Goal: Task Accomplishment & Management: Manage account settings

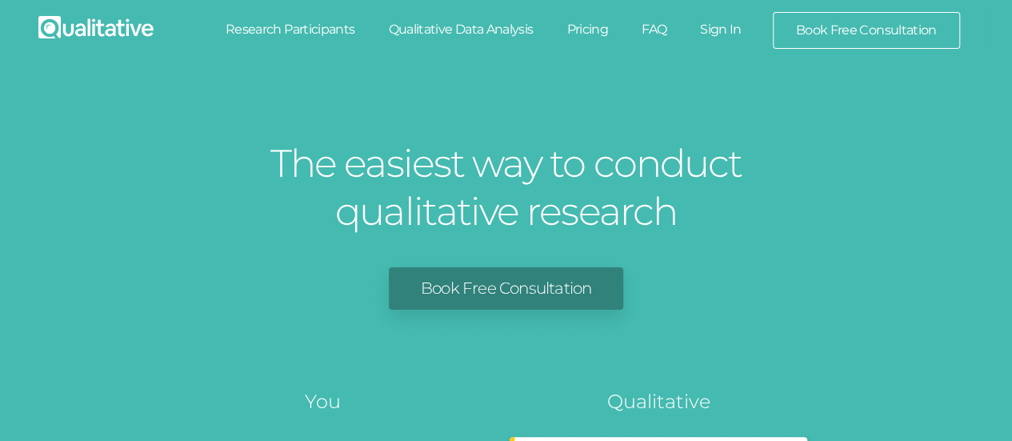
click at [725, 24] on link "Sign In" at bounding box center [720, 29] width 75 height 35
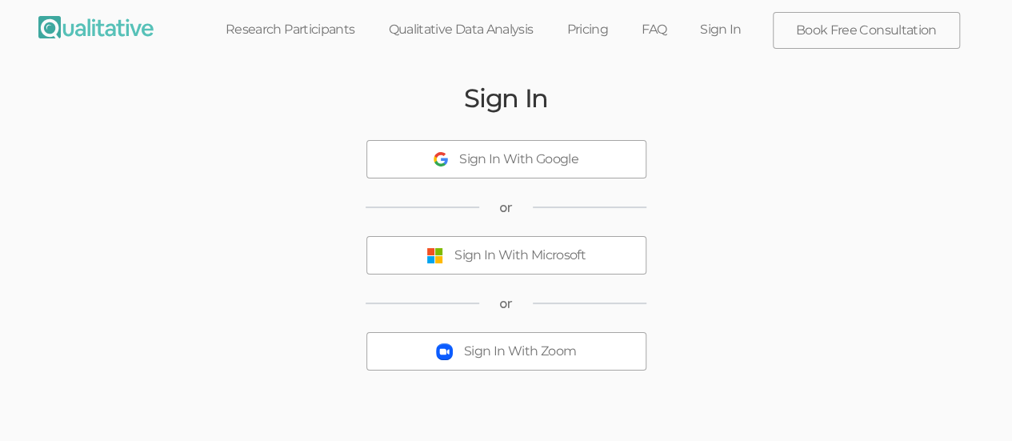
click at [510, 250] on div "Sign In With Microsoft" at bounding box center [519, 255] width 131 height 18
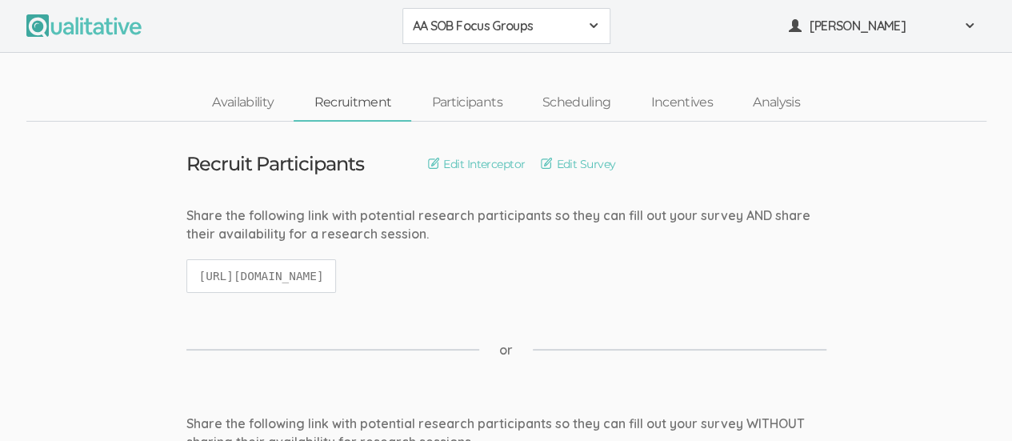
click at [591, 26] on span at bounding box center [593, 25] width 13 height 13
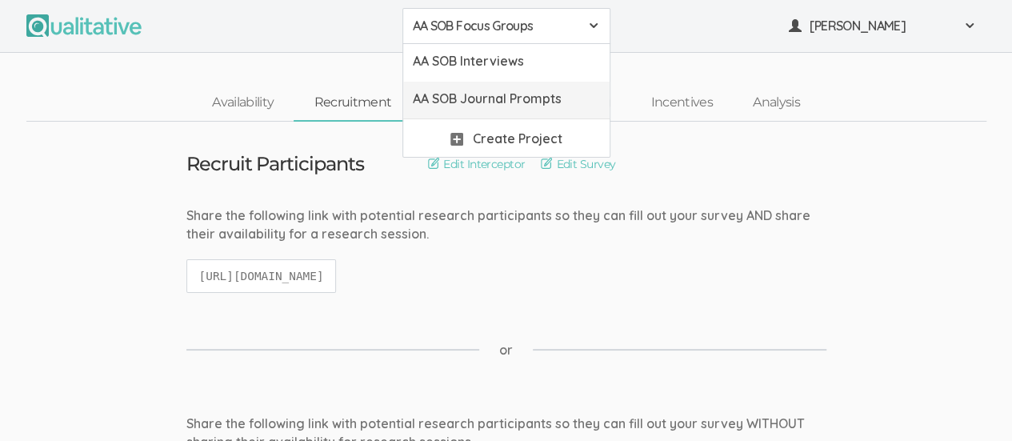
click at [545, 95] on span "AA SOB Journal Prompts" at bounding box center [506, 99] width 187 height 18
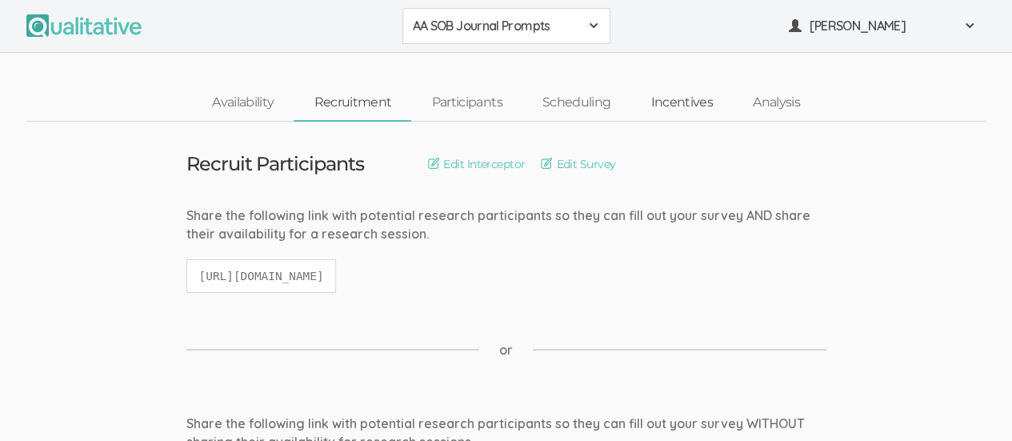
click at [680, 98] on link "Incentives" at bounding box center [681, 103] width 102 height 34
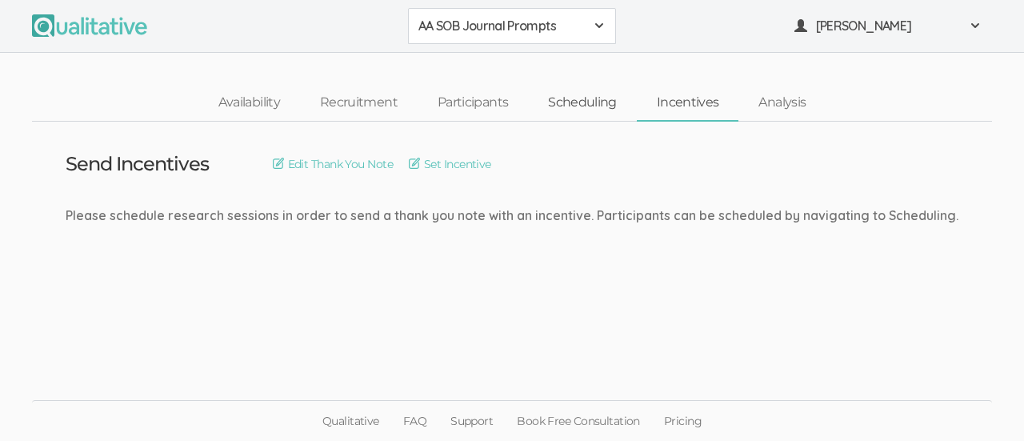
click at [583, 103] on link "Scheduling" at bounding box center [582, 103] width 109 height 34
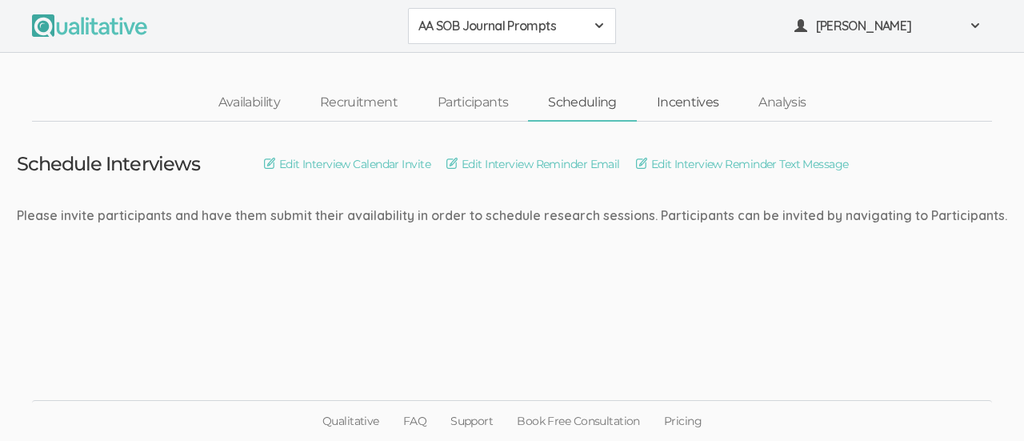
click at [672, 102] on link "Incentives" at bounding box center [688, 103] width 102 height 34
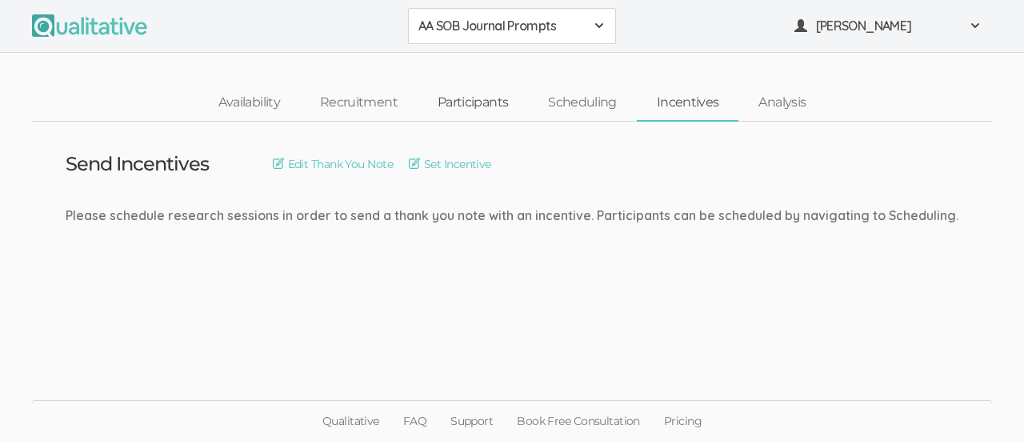
click at [486, 103] on link "Participants" at bounding box center [473, 103] width 110 height 34
click at [466, 108] on link "Participants" at bounding box center [473, 103] width 110 height 34
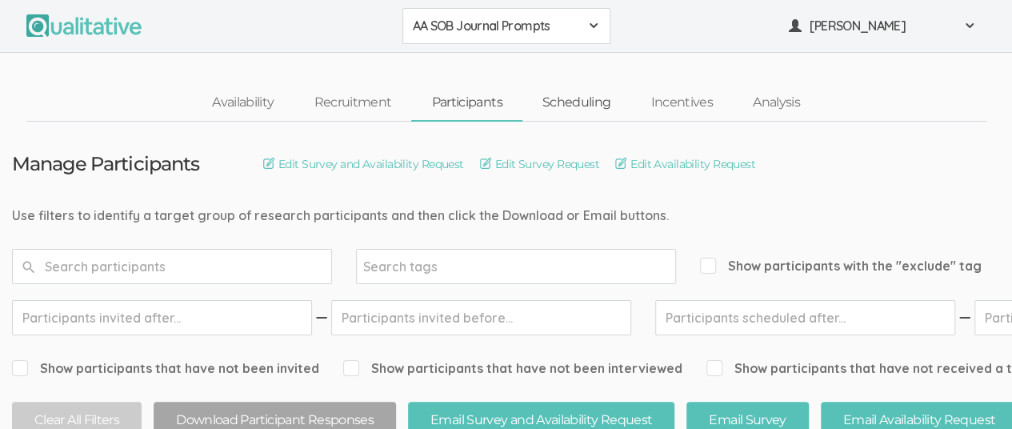
click at [571, 100] on link "Scheduling" at bounding box center [576, 103] width 109 height 34
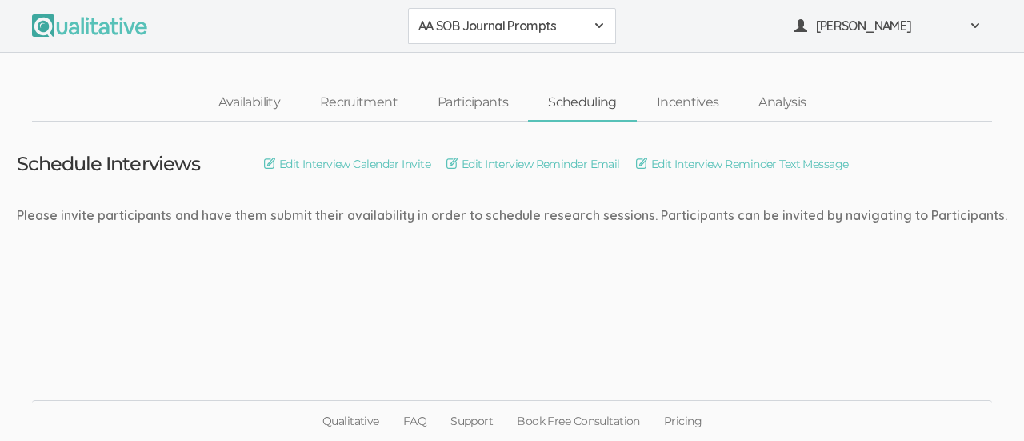
click at [600, 24] on span at bounding box center [599, 25] width 13 height 13
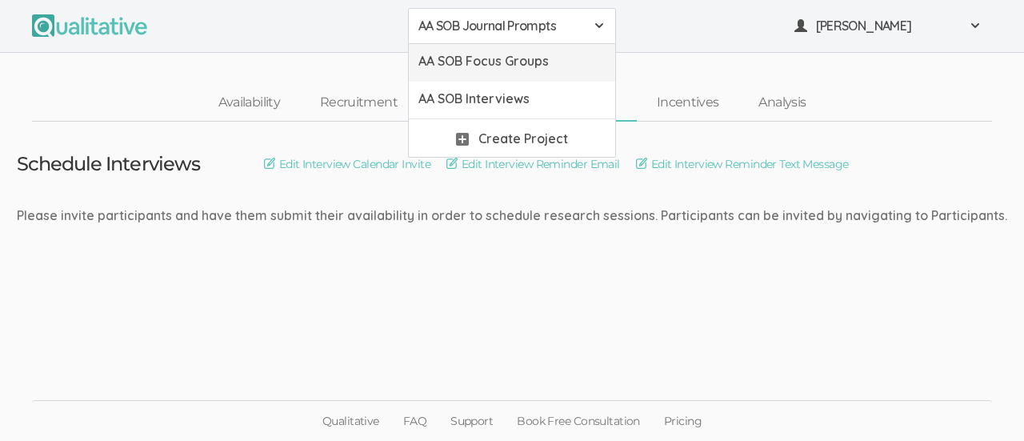
click at [540, 58] on span "AA SOB Focus Groups" at bounding box center [511, 61] width 187 height 18
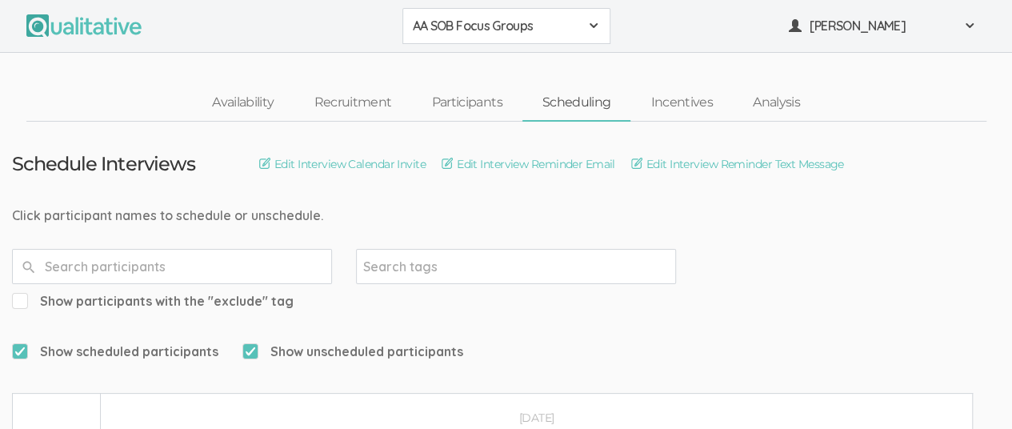
click at [586, 30] on div "AA SOB Focus Groups" at bounding box center [506, 26] width 187 height 18
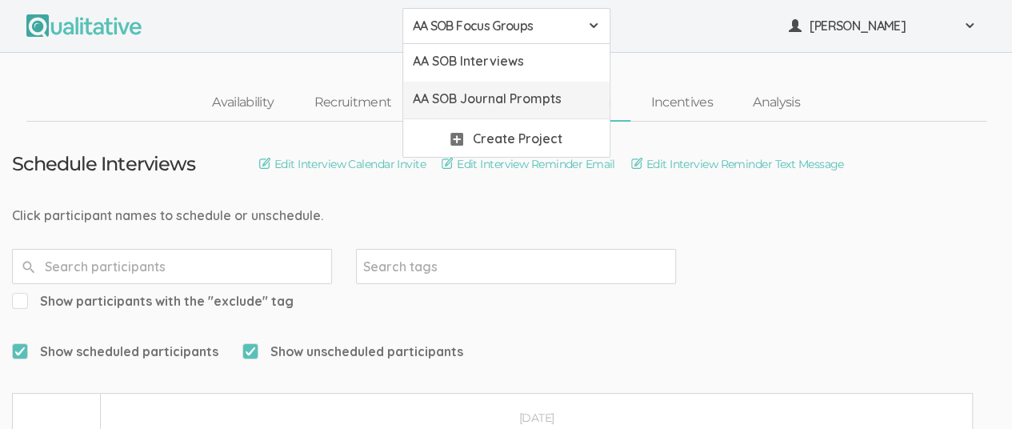
click at [546, 95] on span "AA SOB Journal Prompts" at bounding box center [506, 99] width 187 height 18
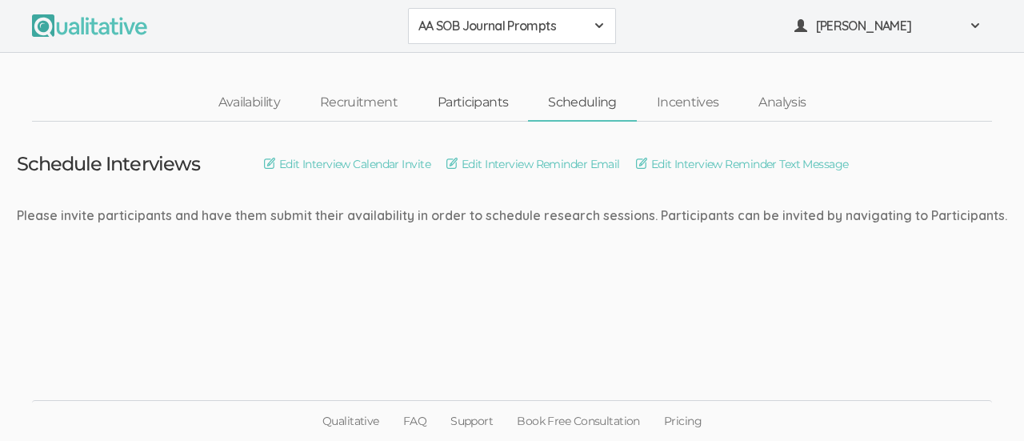
click at [469, 101] on link "Participants" at bounding box center [473, 103] width 110 height 34
